Goal: Task Accomplishment & Management: Use online tool/utility

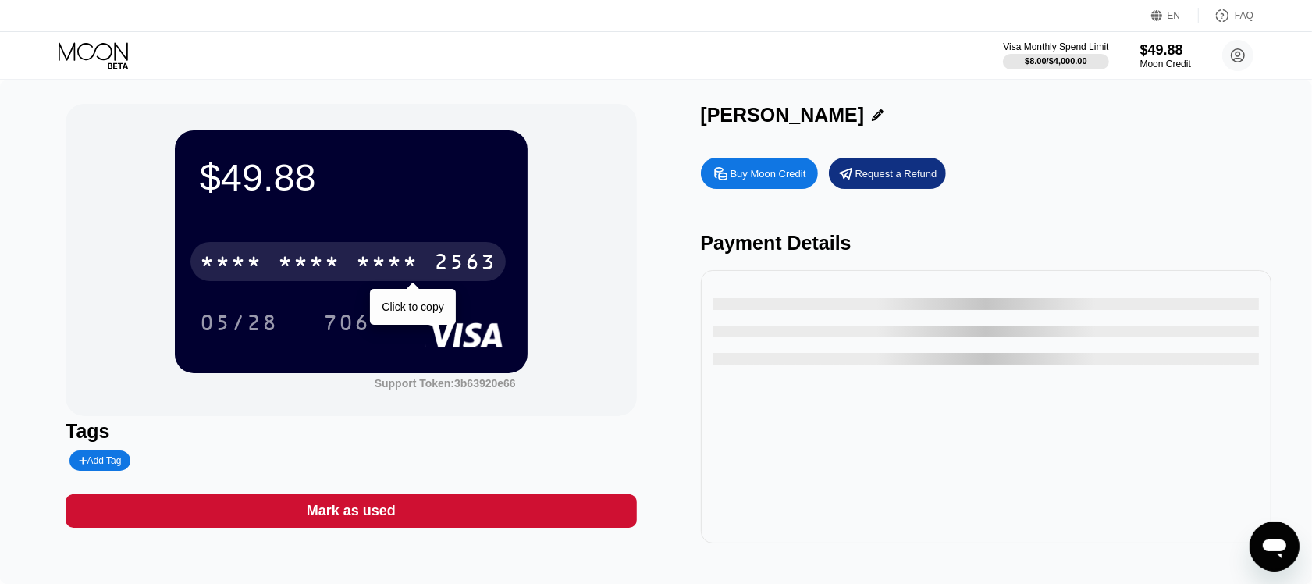
click at [365, 263] on div "* * * *" at bounding box center [387, 263] width 62 height 25
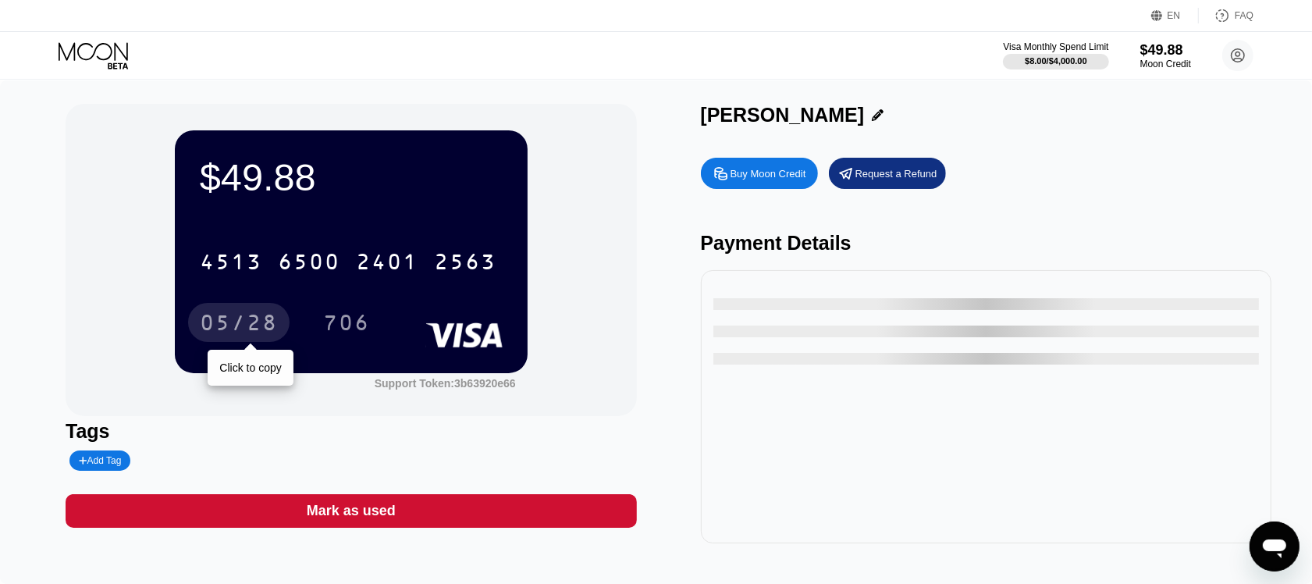
click at [219, 332] on div "05/28" at bounding box center [239, 324] width 78 height 25
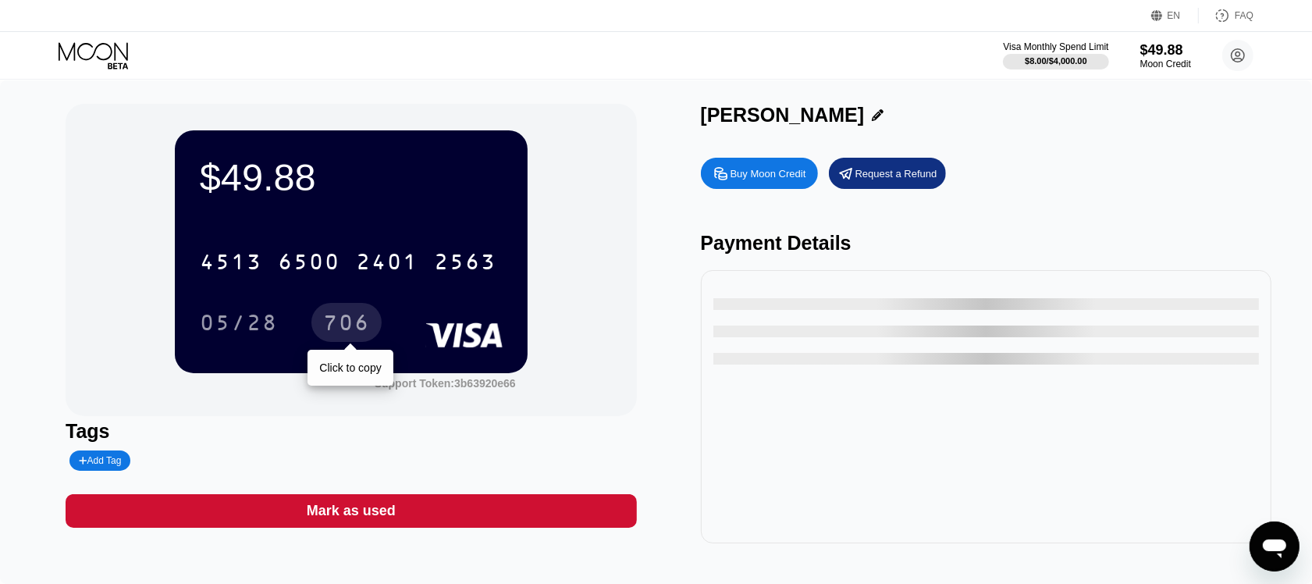
click at [355, 332] on div "706" at bounding box center [346, 324] width 47 height 25
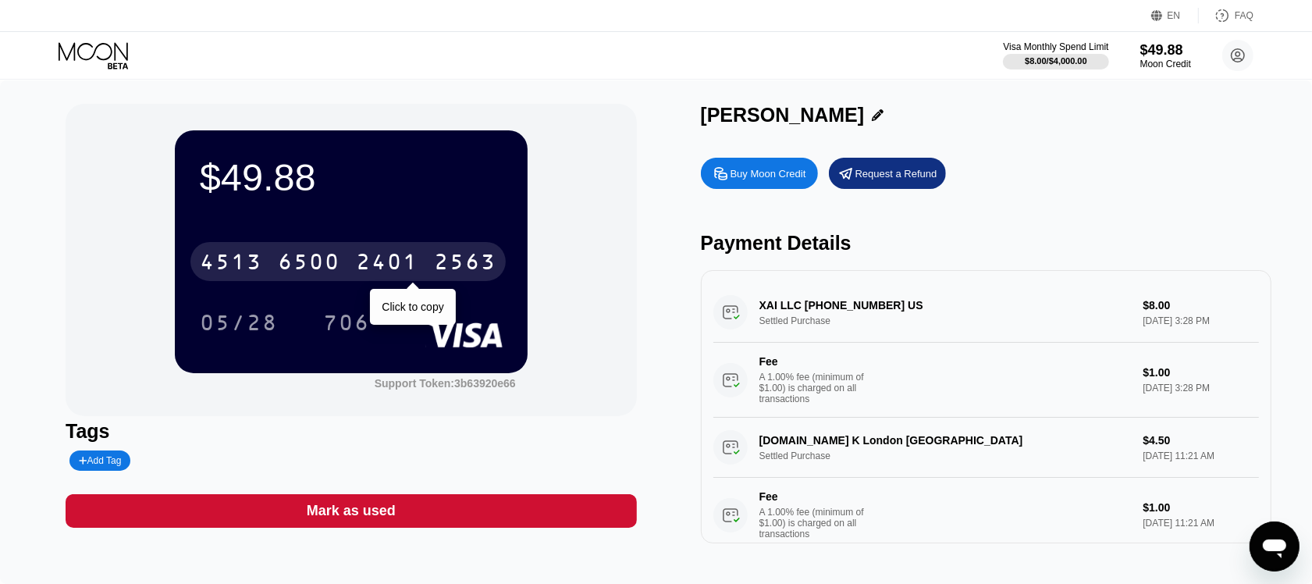
click at [427, 271] on div "[CREDIT_CARD_NUMBER]" at bounding box center [347, 261] width 315 height 39
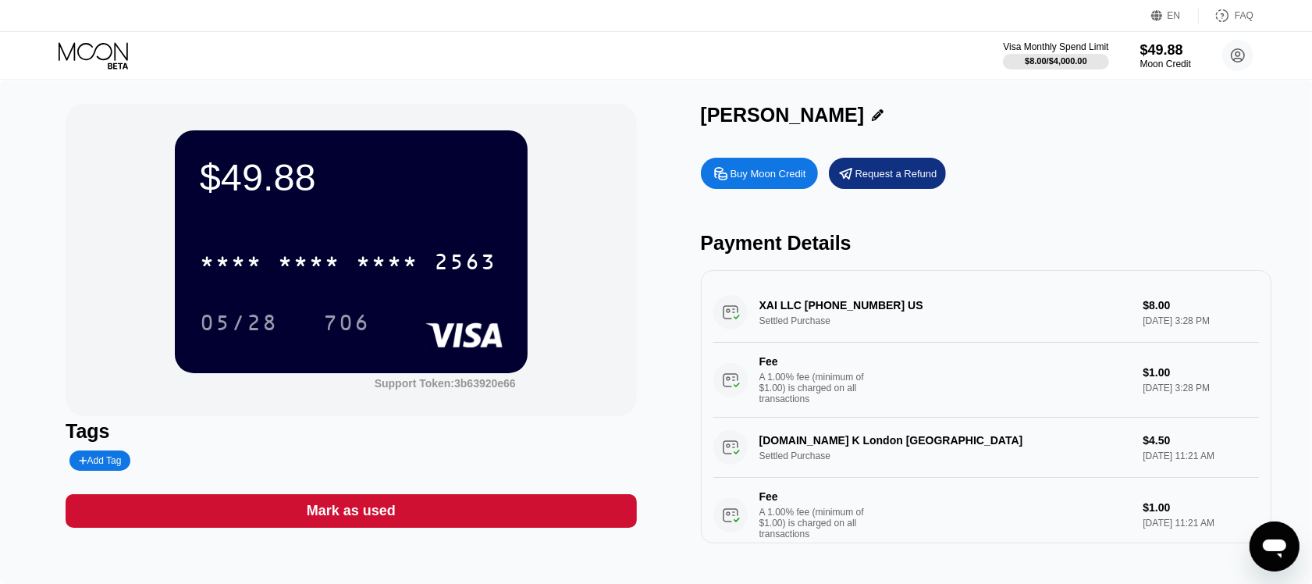
click at [250, 314] on div "05/28" at bounding box center [239, 324] width 78 height 25
click at [337, 332] on div "706" at bounding box center [346, 324] width 47 height 25
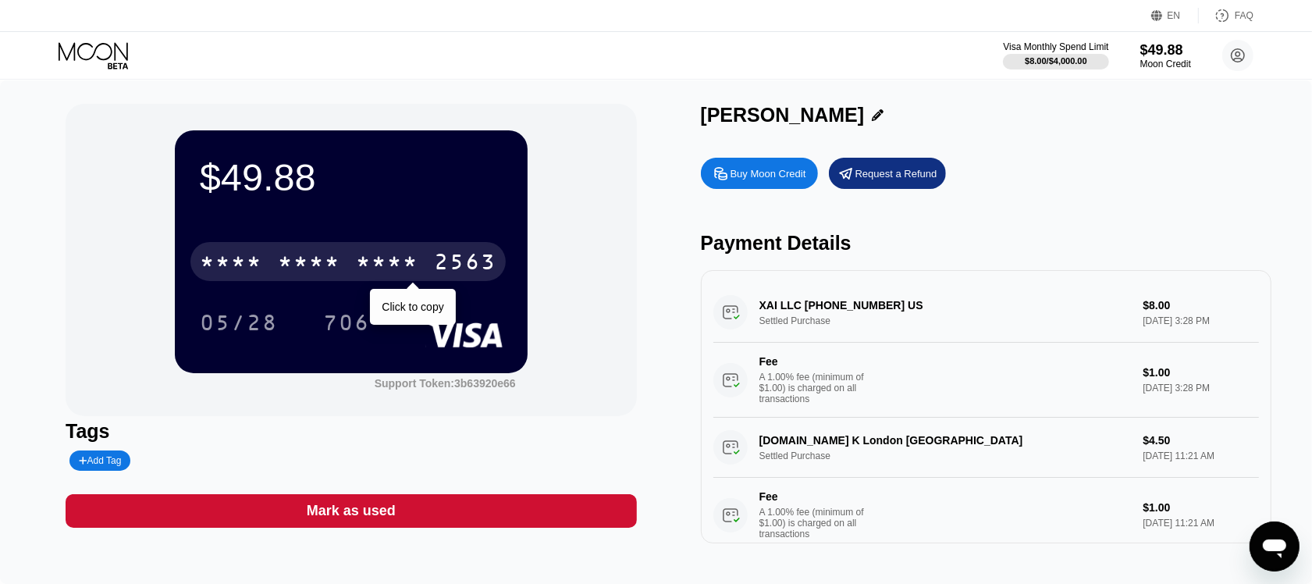
click at [299, 259] on div "* * * *" at bounding box center [309, 263] width 62 height 25
click at [314, 276] on div "6500" at bounding box center [309, 263] width 62 height 25
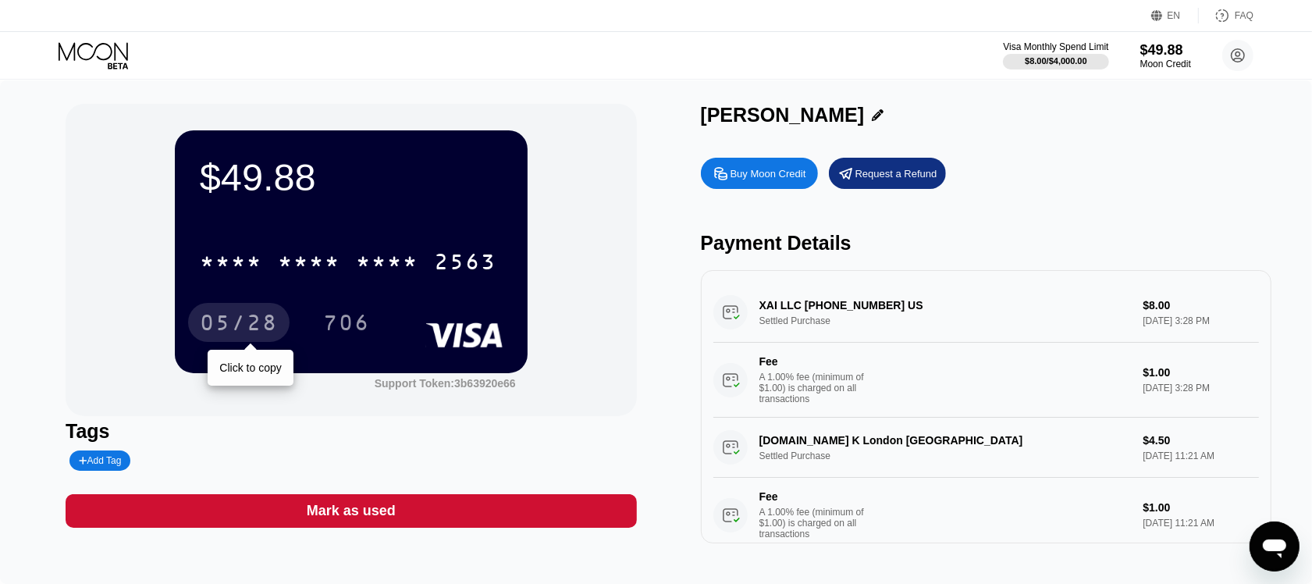
click at [248, 311] on div "05/28" at bounding box center [238, 322] width 101 height 39
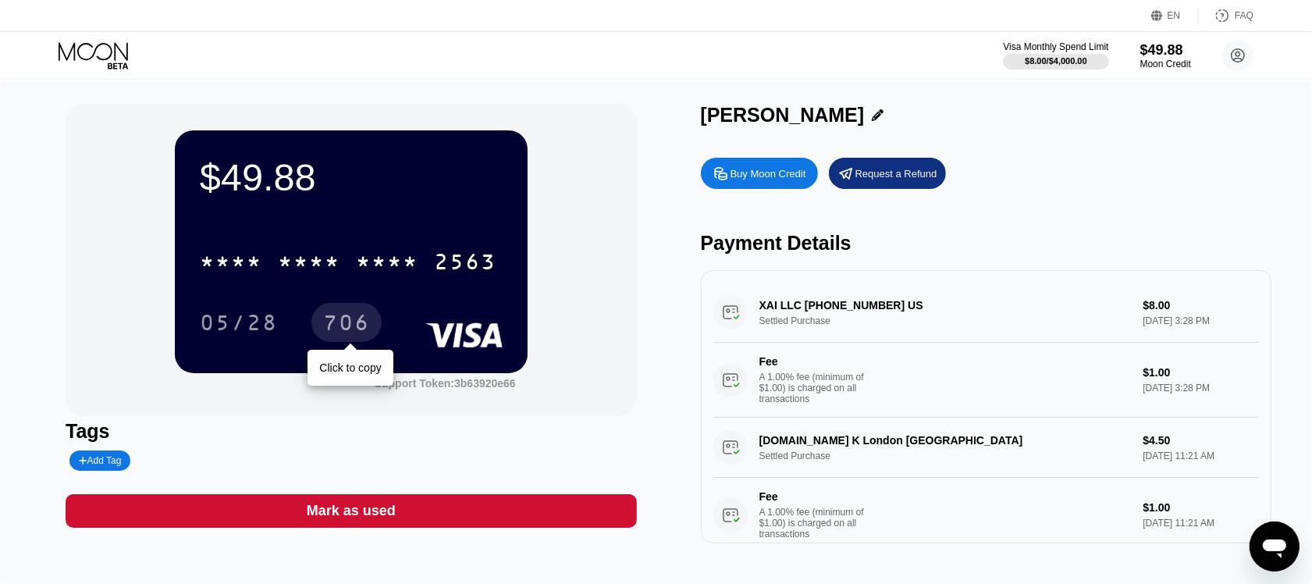
click at [353, 318] on div "706" at bounding box center [346, 324] width 47 height 25
